Goal: Transaction & Acquisition: Book appointment/travel/reservation

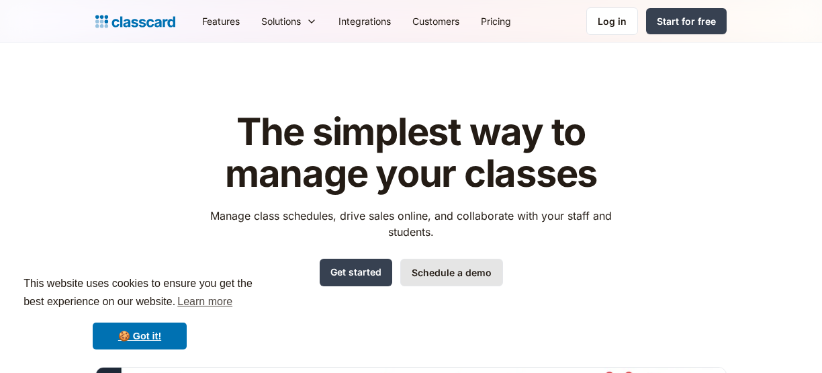
click at [474, 272] on link "Schedule a demo" at bounding box center [451, 273] width 103 height 28
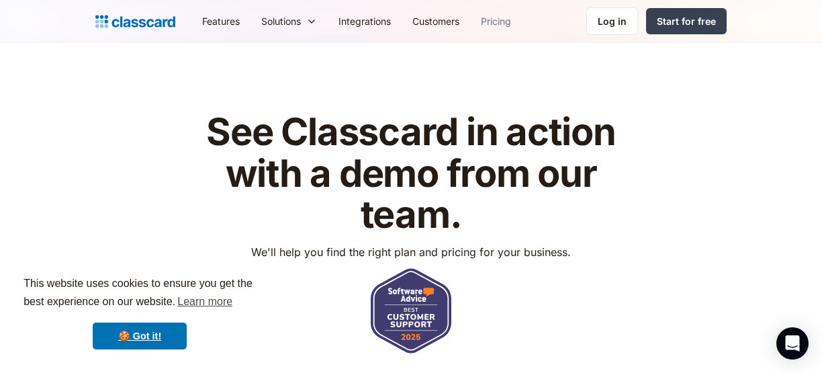
click at [494, 21] on link "Pricing" at bounding box center [496, 21] width 52 height 30
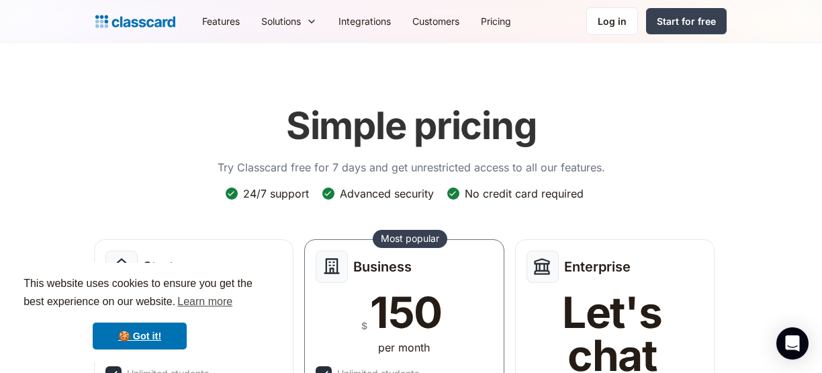
scroll to position [165, 0]
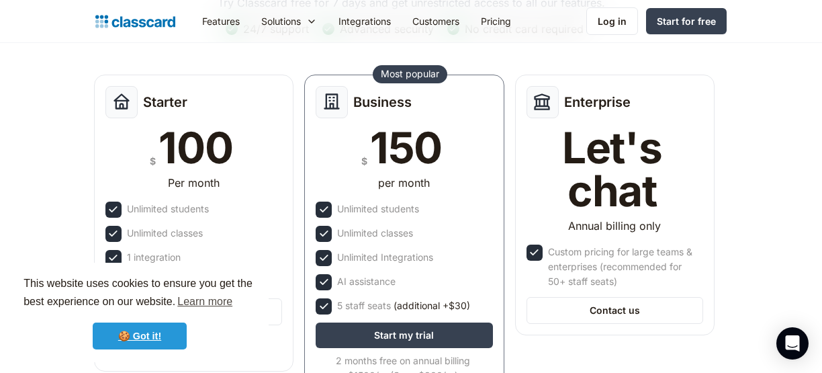
click at [163, 331] on link "🍪 Got it!" at bounding box center [140, 335] width 94 height 27
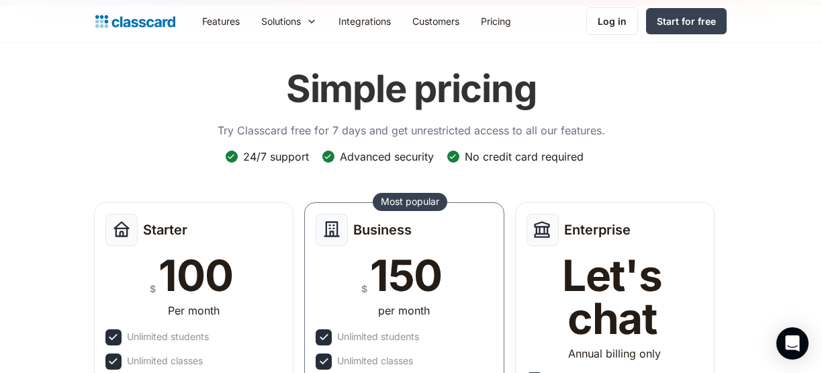
scroll to position [0, 0]
